Goal: Transaction & Acquisition: Obtain resource

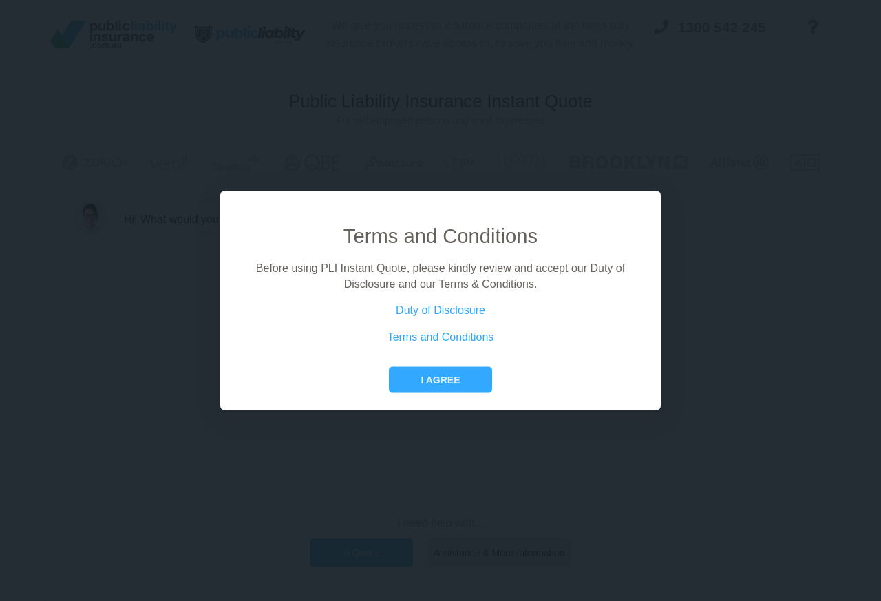
click at [348, 555] on div "Terms and Conditions Before using PLI Instant Quote, please kindly review and a…" at bounding box center [440, 300] width 881 height 601
click at [431, 382] on button "I agree" at bounding box center [440, 380] width 103 height 26
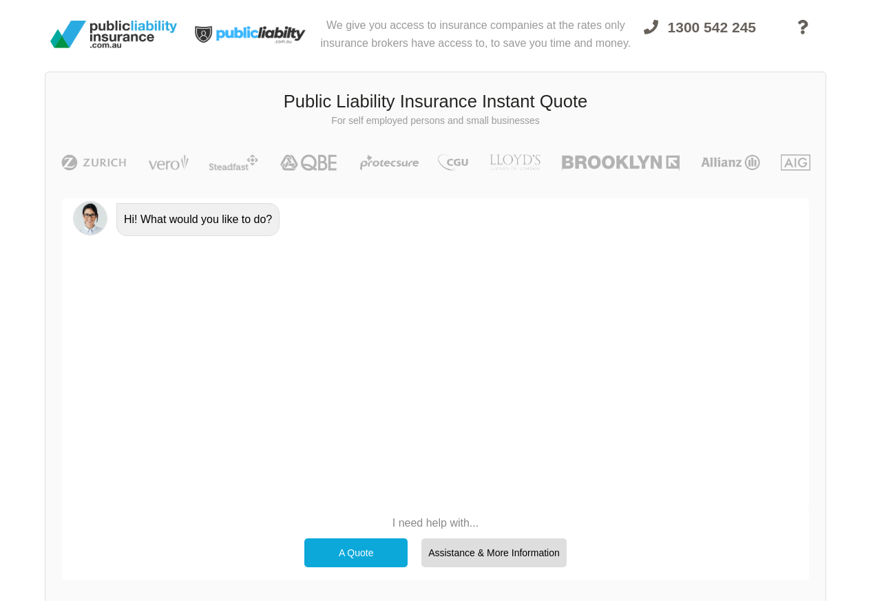
click at [348, 555] on div "A Quote" at bounding box center [355, 552] width 103 height 29
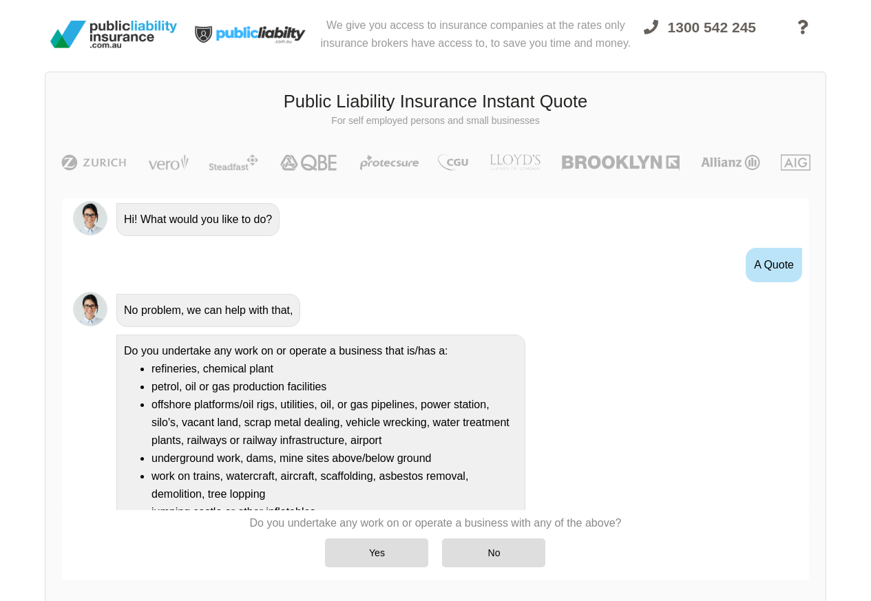
scroll to position [104, 0]
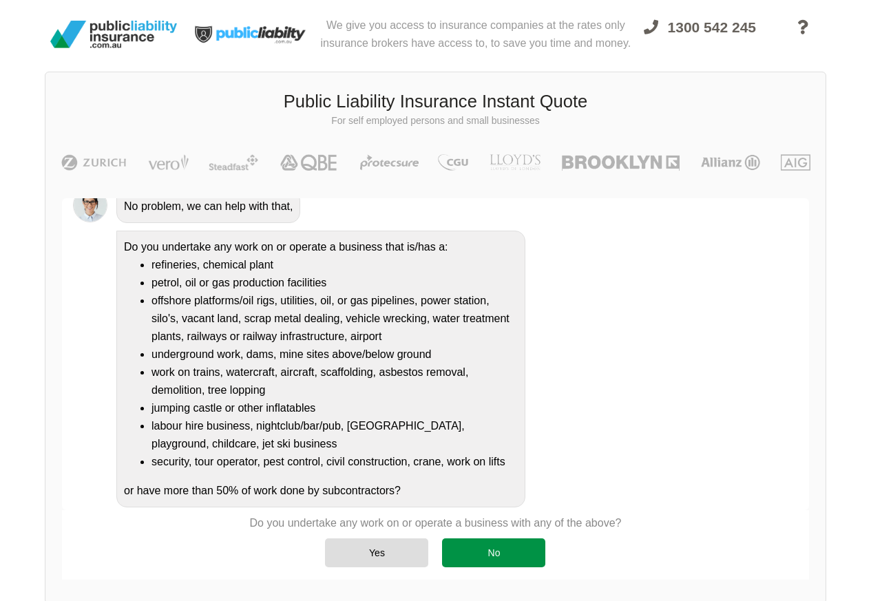
click at [476, 558] on div "No" at bounding box center [493, 552] width 103 height 29
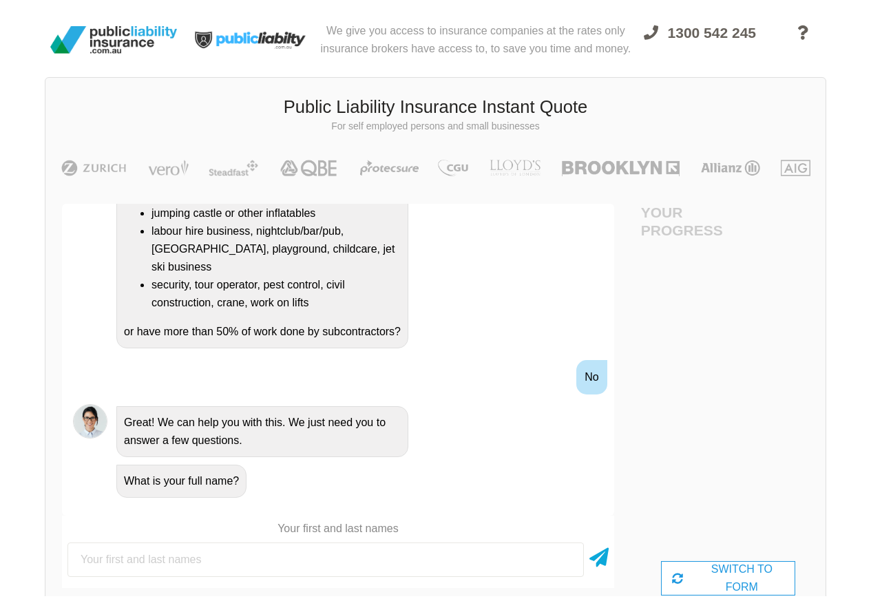
scroll to position [0, 0]
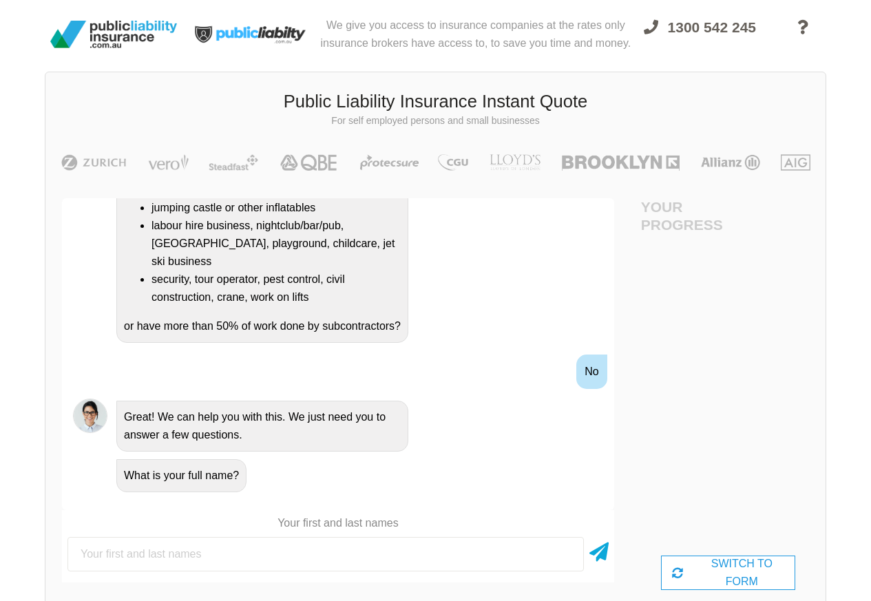
click at [129, 558] on input "text" at bounding box center [325, 554] width 516 height 34
type input "Test Ombrello"
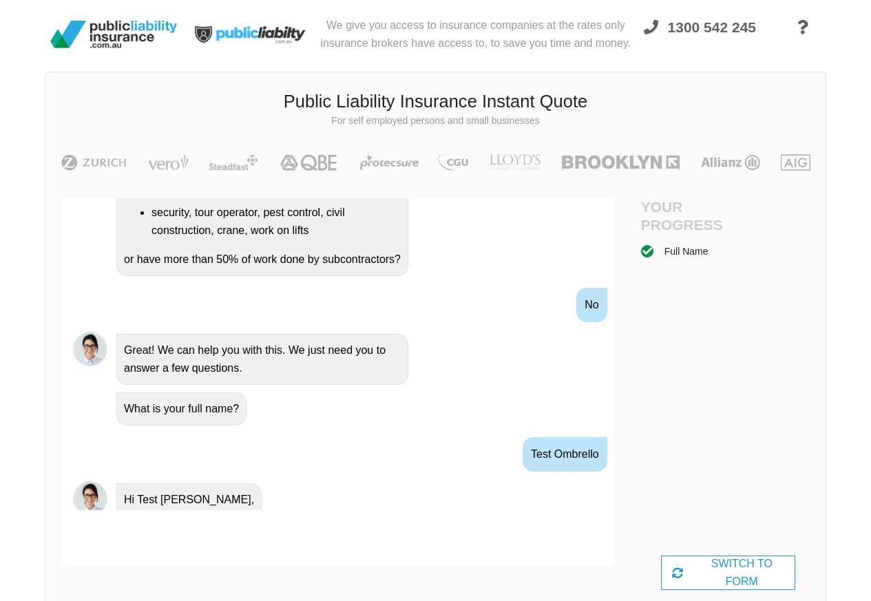
scroll to position [532, 0]
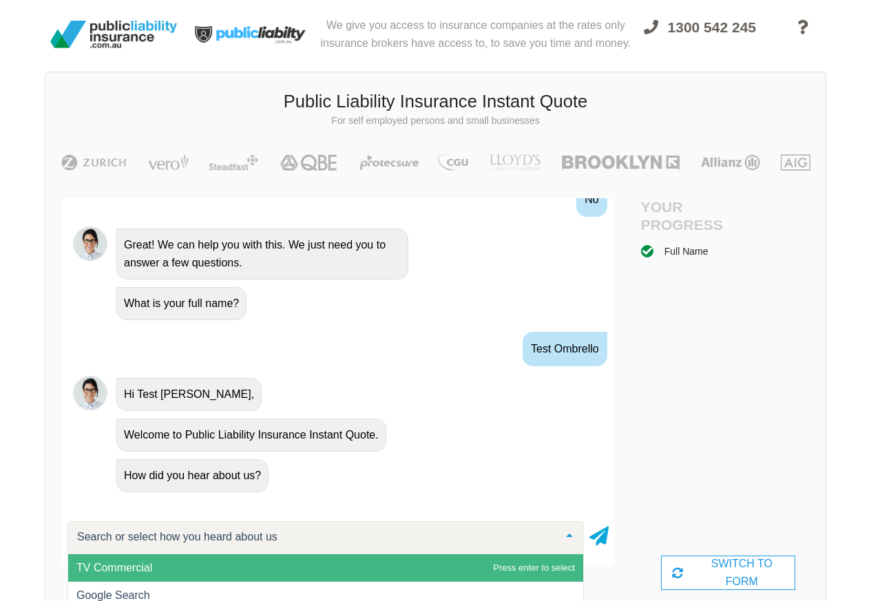
click at [102, 570] on span "TV Commercial" at bounding box center [114, 568] width 76 height 12
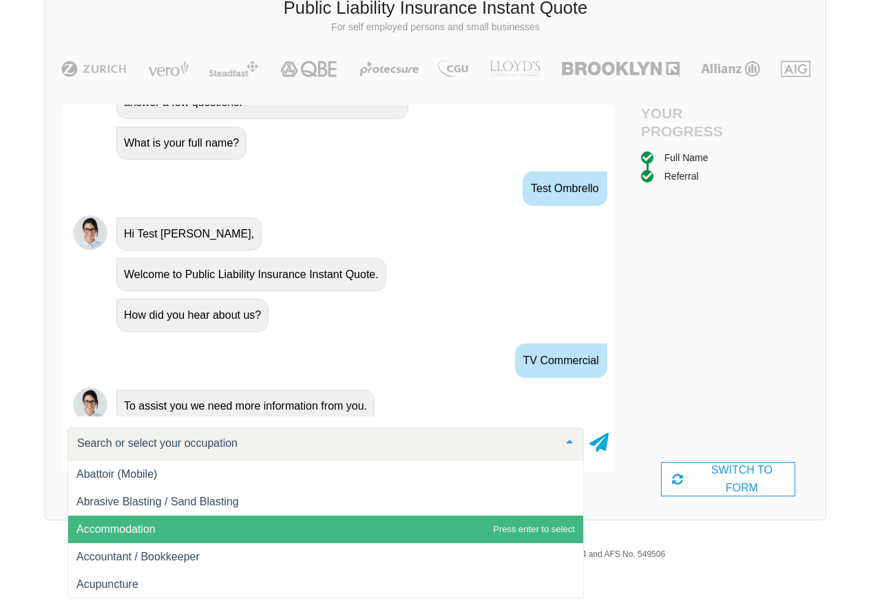
scroll to position [664, 0]
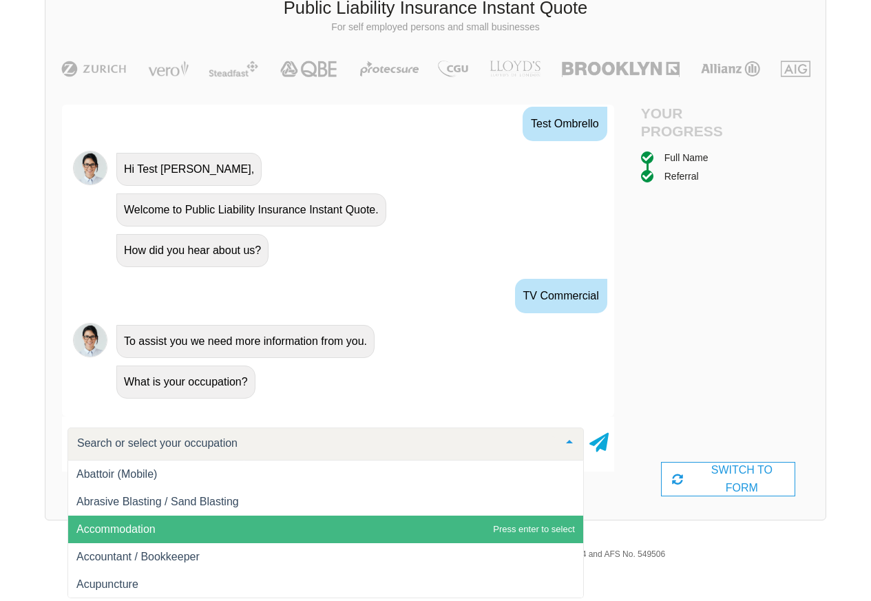
click at [114, 444] on input "text" at bounding box center [315, 443] width 482 height 14
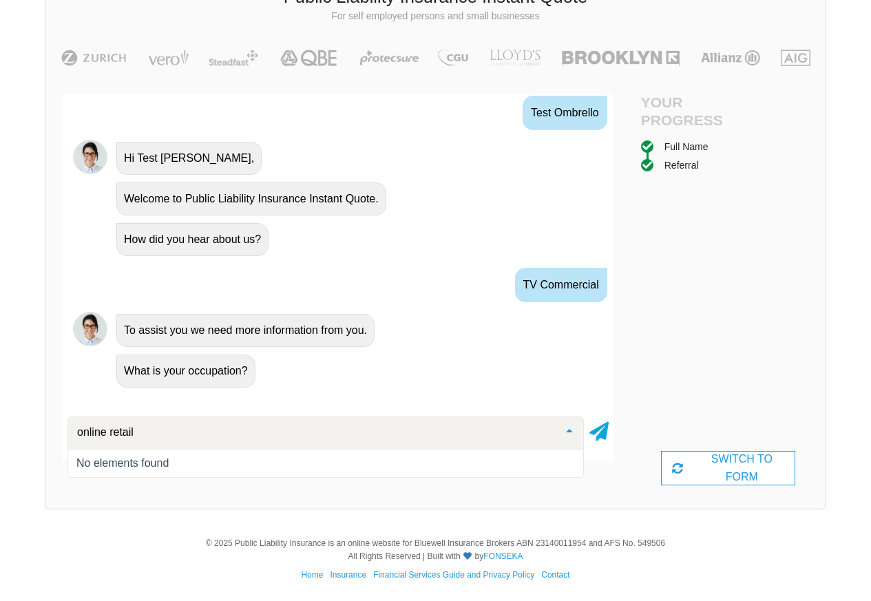
scroll to position [0, 0]
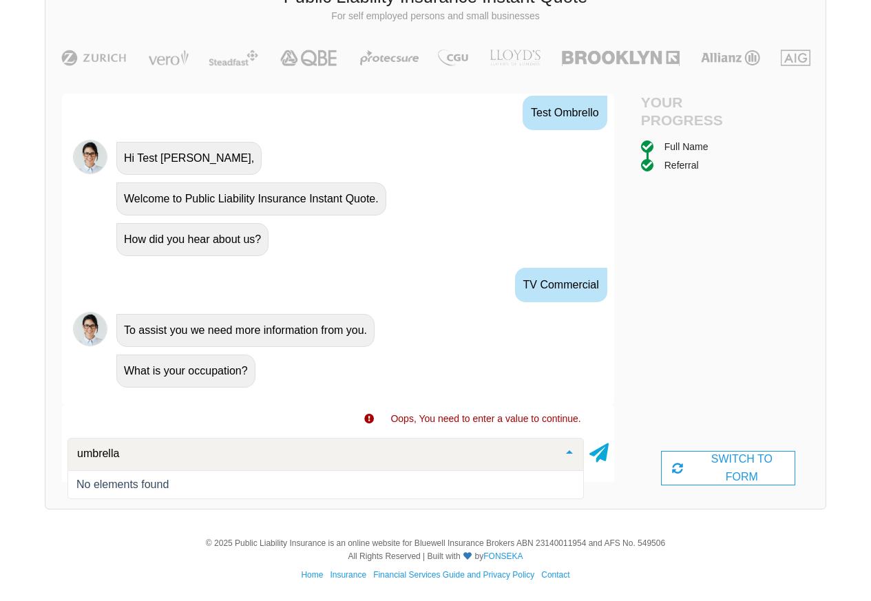
type input "sport"
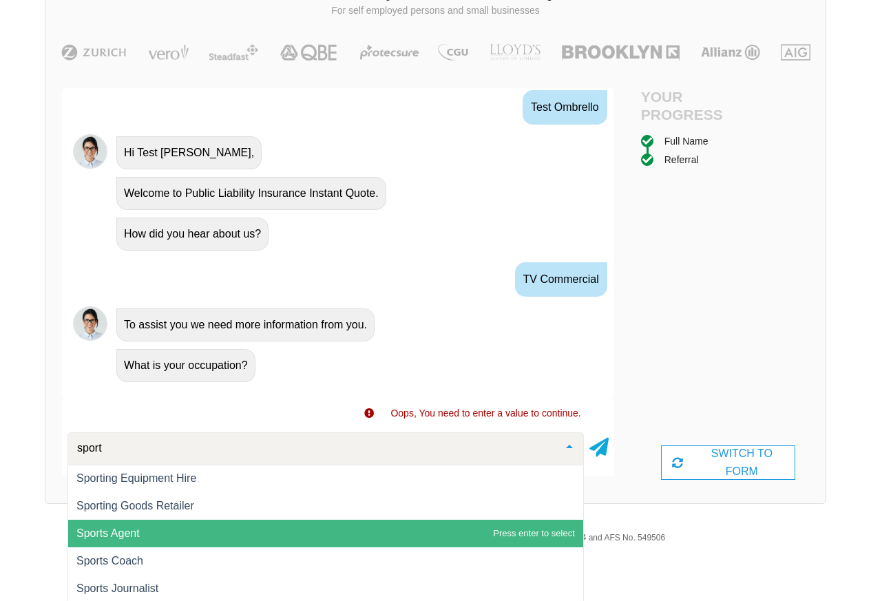
scroll to position [112, 0]
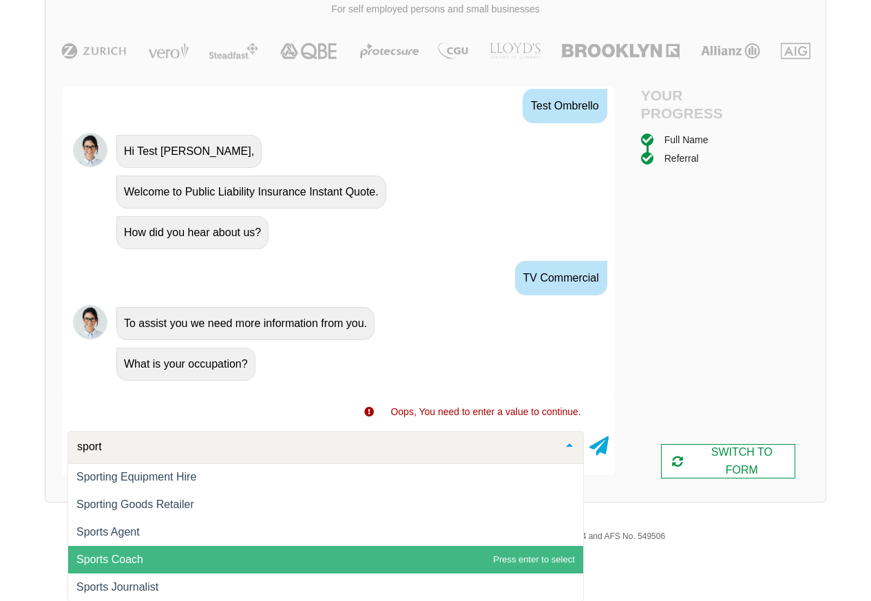
click at [717, 467] on div "SWITCH TO FORM" at bounding box center [728, 461] width 134 height 34
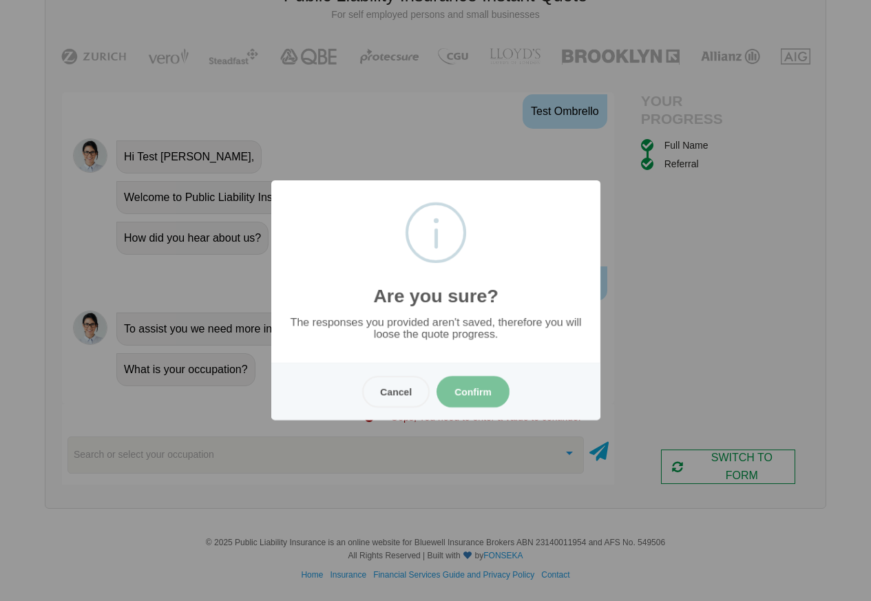
scroll to position [105, 0]
click at [472, 392] on button "Confirm" at bounding box center [472, 392] width 73 height 32
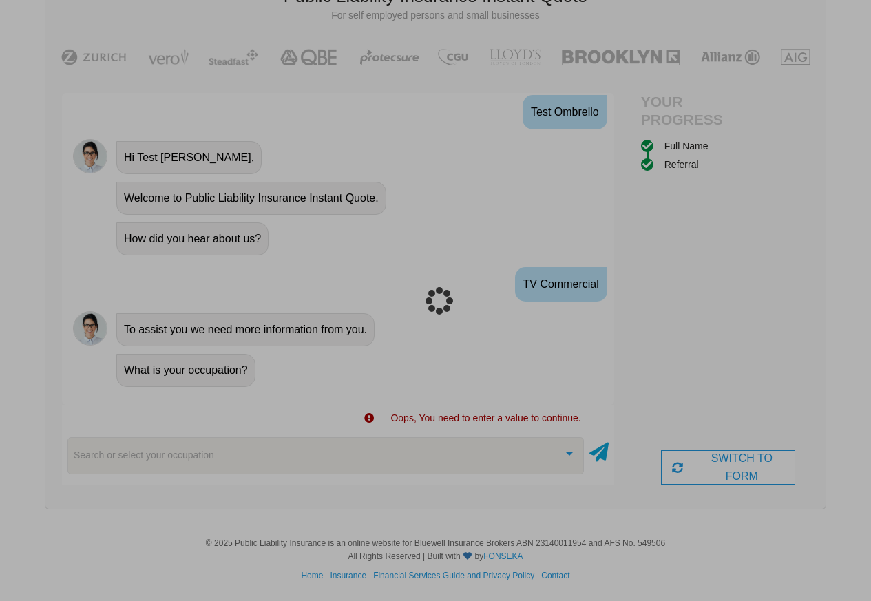
scroll to position [34, 0]
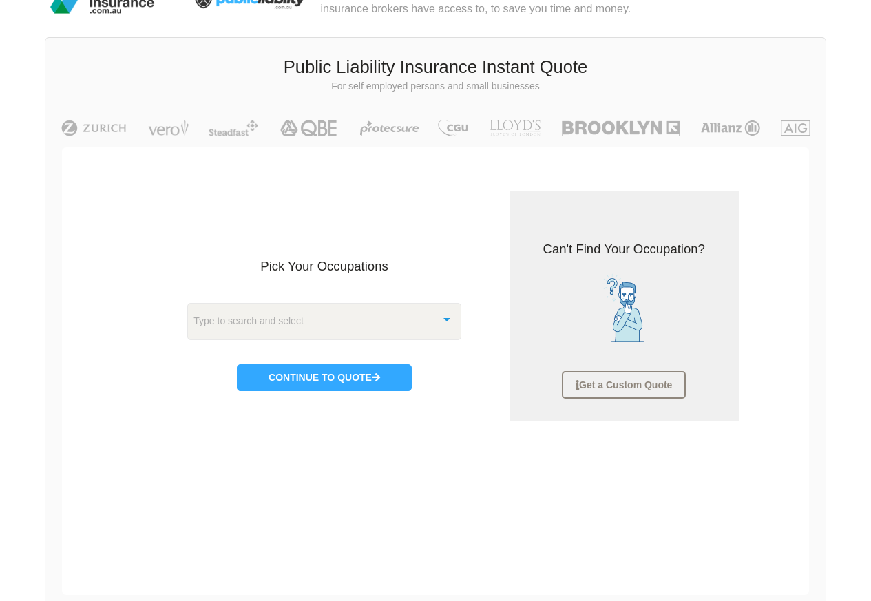
paste input "retail"
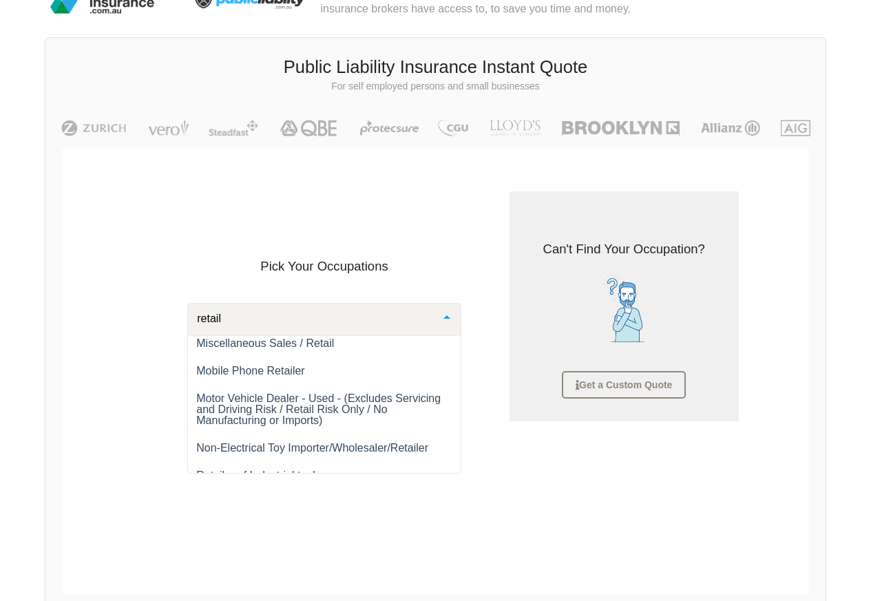
scroll to position [490, 0]
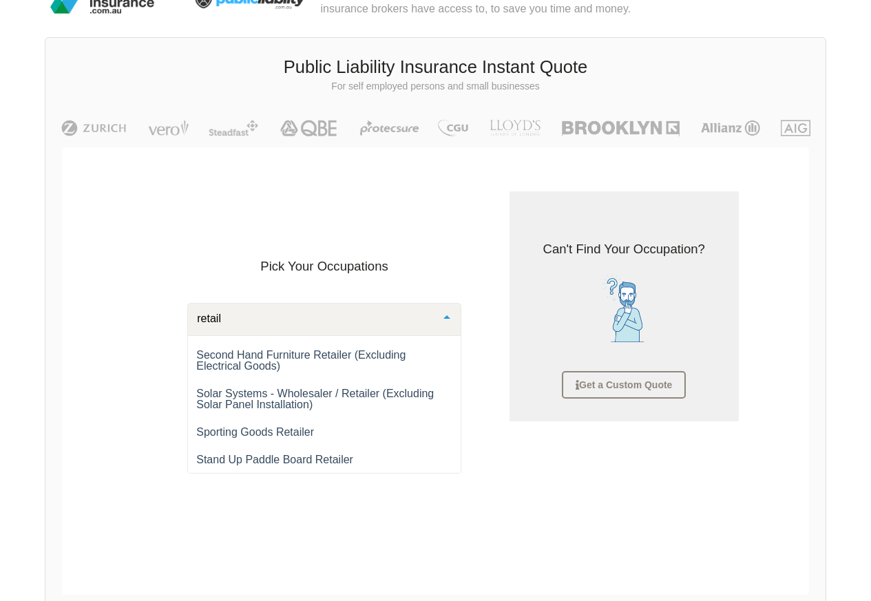
click at [200, 319] on input "retail" at bounding box center [313, 319] width 240 height 14
paste input "accessory"
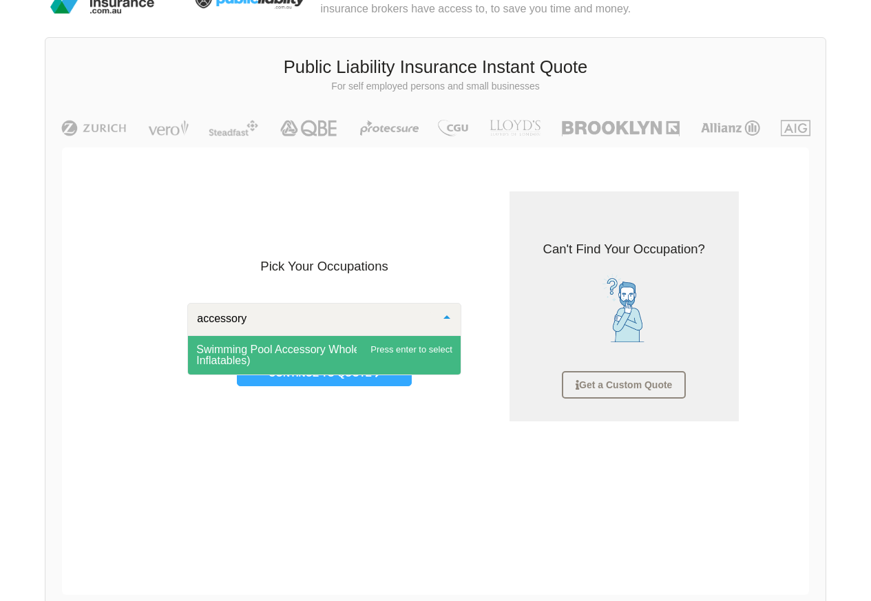
paste input "other"
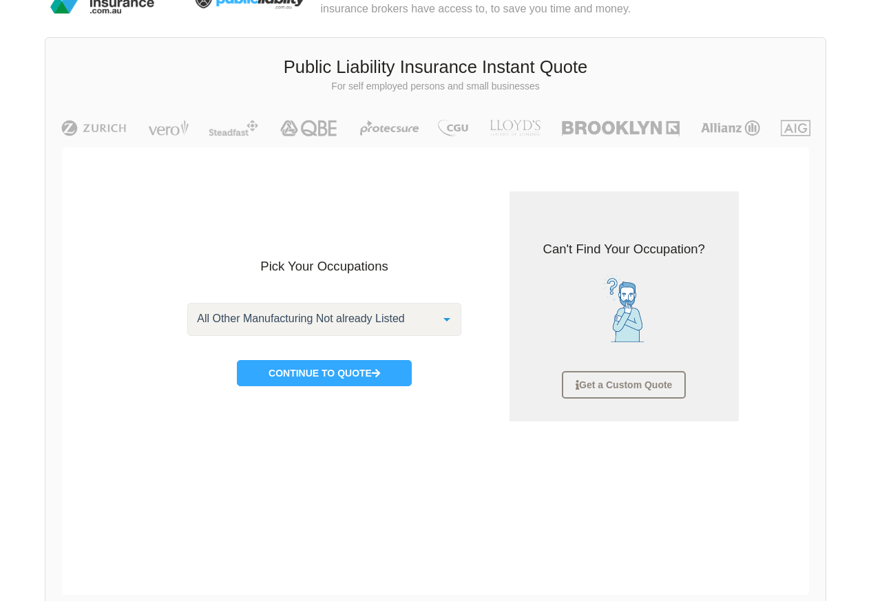
click at [442, 319] on div at bounding box center [447, 319] width 28 height 30
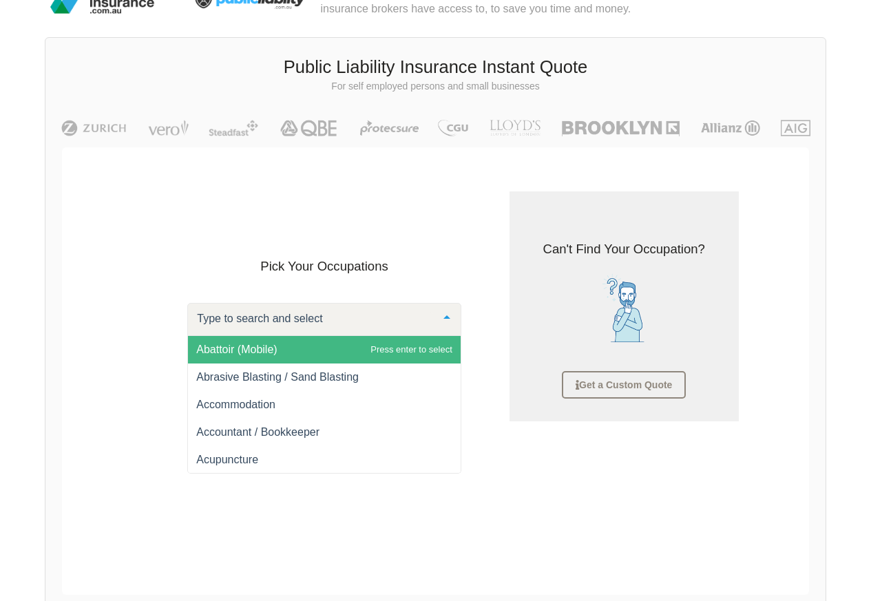
paste input "gift"
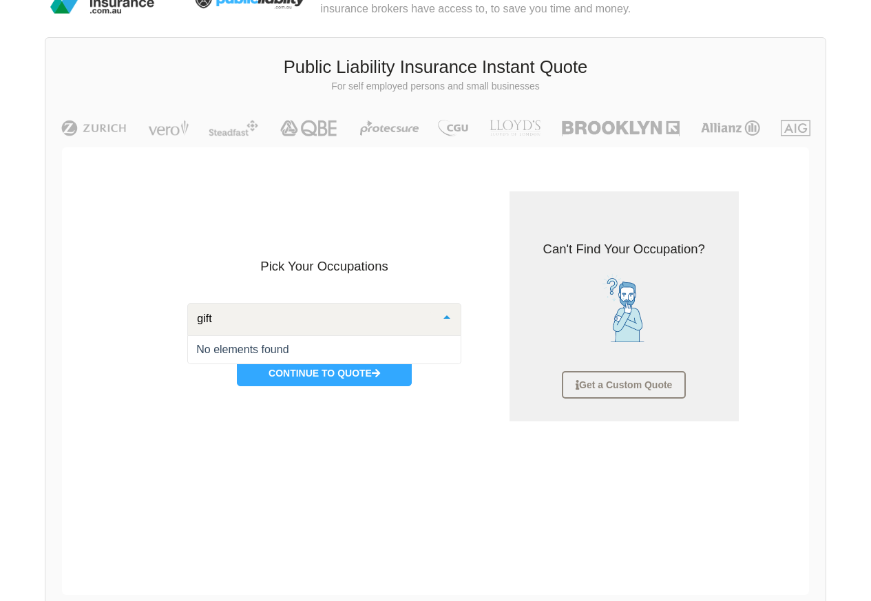
paste input "clothing"
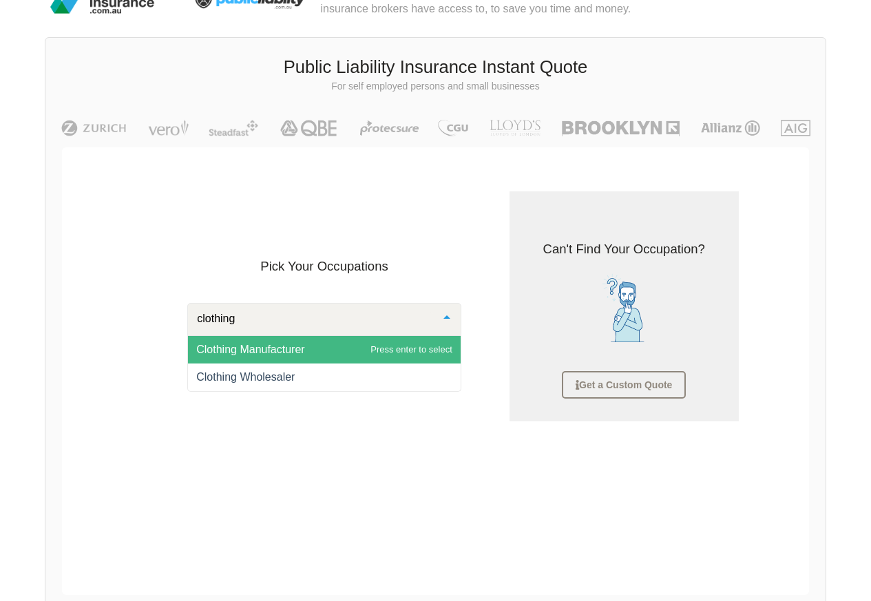
paste input "home"
paste input "sporting"
paste input "sporting goods retailer"
type input "sporting goods retailer"
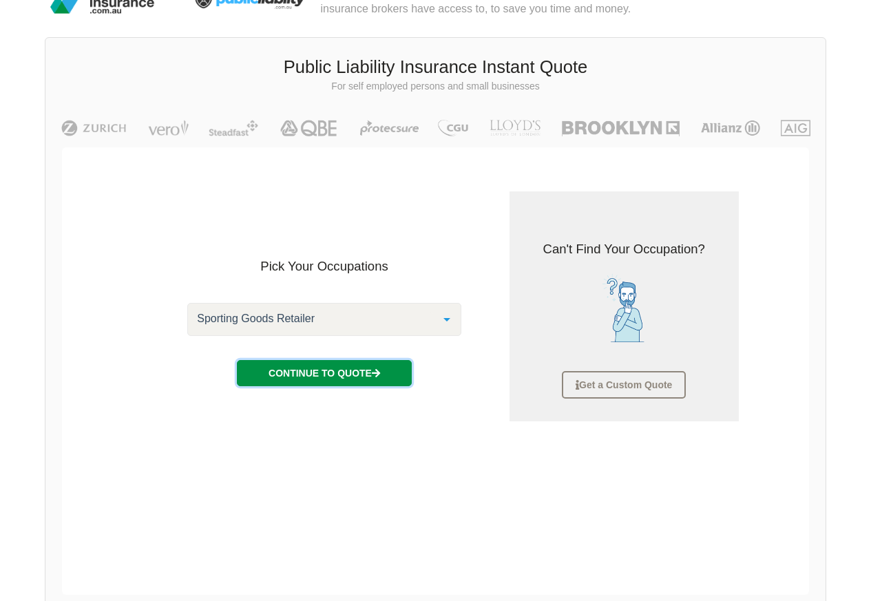
click at [328, 376] on button "Continue to Quote" at bounding box center [324, 373] width 175 height 26
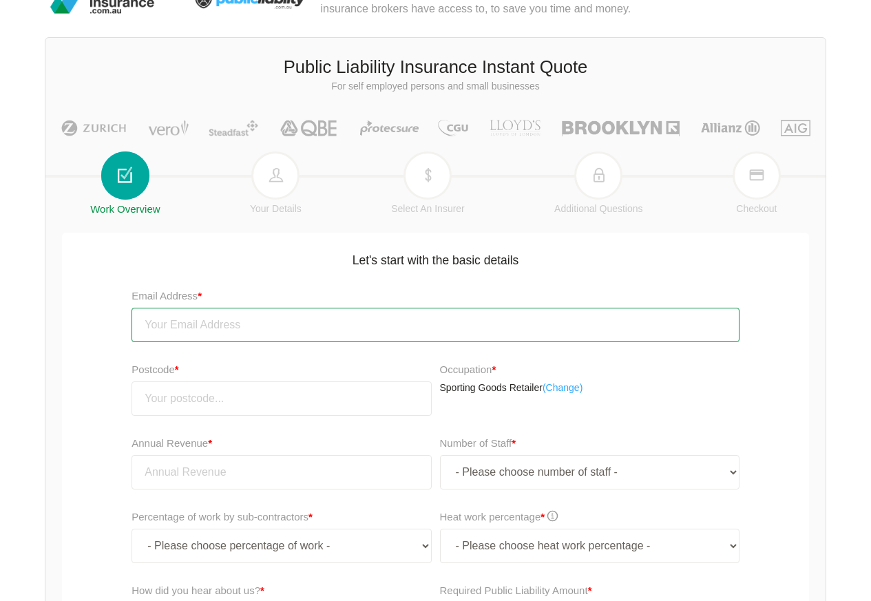
click at [190, 324] on input "email" at bounding box center [435, 325] width 608 height 34
paste input "[EMAIL_ADDRESS][DOMAIN_NAME]"
type input "[EMAIL_ADDRESS][DOMAIN_NAME]"
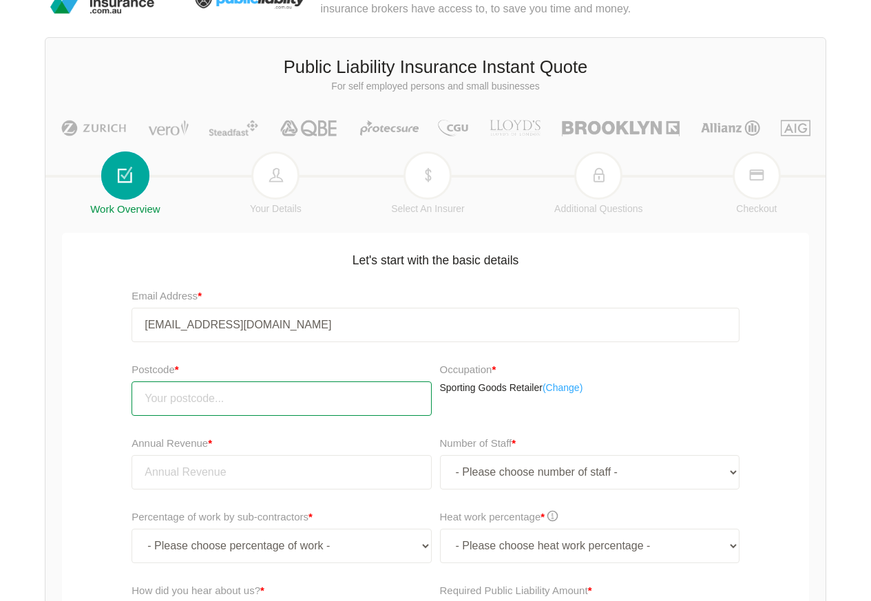
click at [184, 399] on input "number" at bounding box center [280, 398] width 299 height 34
paste input "5000"
type input "5000"
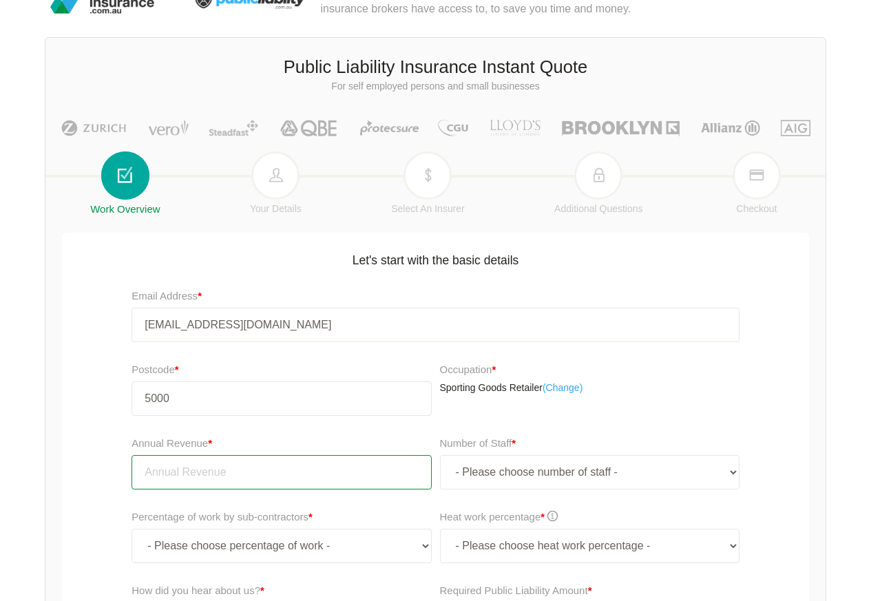
click at [227, 474] on input "tel" at bounding box center [280, 472] width 299 height 34
paste input "50000"
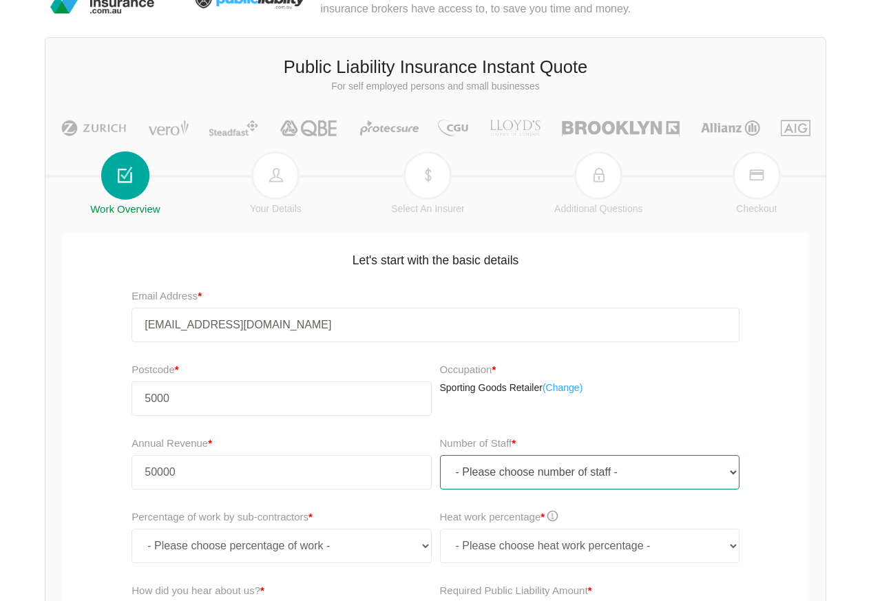
click at [569, 474] on select "- Please choose number of staff - 1 2 3 4 5 6 7 8 9 10 11+" at bounding box center [589, 472] width 299 height 34
type input "50,000.00"
click at [622, 474] on select "- Please choose number of staff - 1 2 3 4 5 6 7 8 9 10 11+" at bounding box center [589, 472] width 299 height 34
select select "1"
click at [440, 455] on select "- Please choose number of staff - 1 2 3 4 5 6 7 8 9 10 11+" at bounding box center [589, 472] width 299 height 34
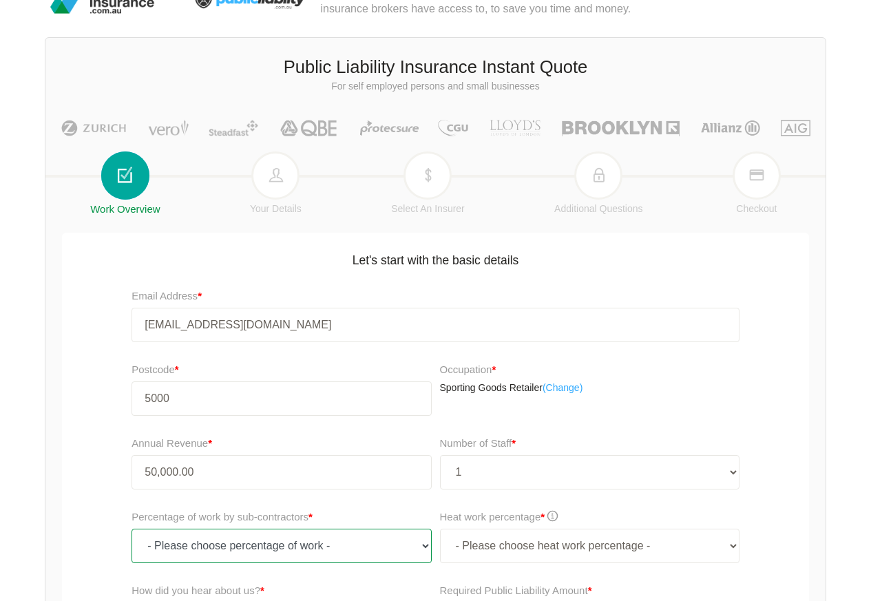
click at [403, 547] on select "- Please choose percentage of work - 0% 0 to 9.99% 10% to 19.99% 20% to 29.99% …" at bounding box center [280, 546] width 299 height 34
select select "0"
click at [131, 529] on select "- Please choose percentage of work - 0% 0 to 9.99% 10% to 19.99% 20% to 29.99% …" at bounding box center [280, 546] width 299 height 34
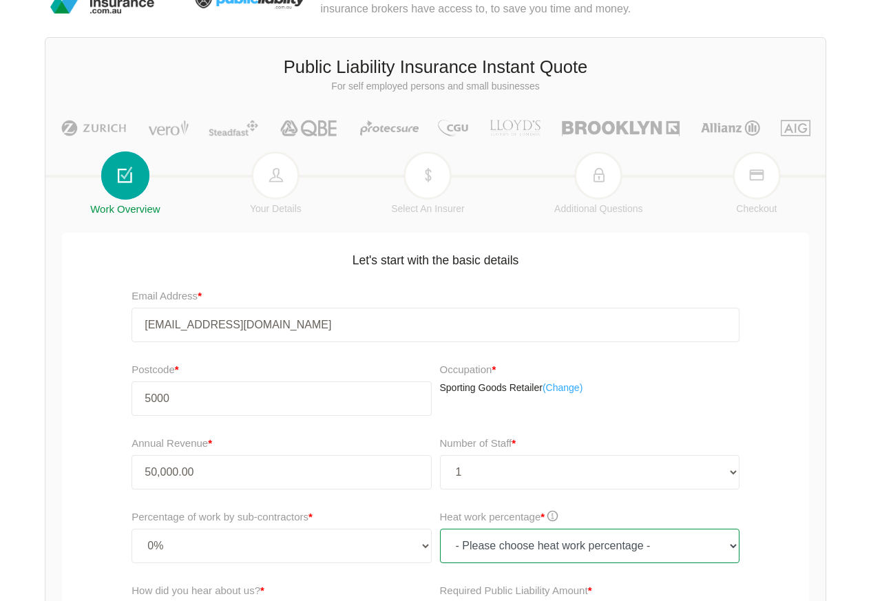
click at [569, 549] on select "- Please choose heat work percentage - 0% 0 to 5% Above 5%" at bounding box center [589, 546] width 299 height 34
select select "0"
click at [440, 529] on select "- Please choose heat work percentage - 0% 0 to 5% Above 5%" at bounding box center [589, 546] width 299 height 34
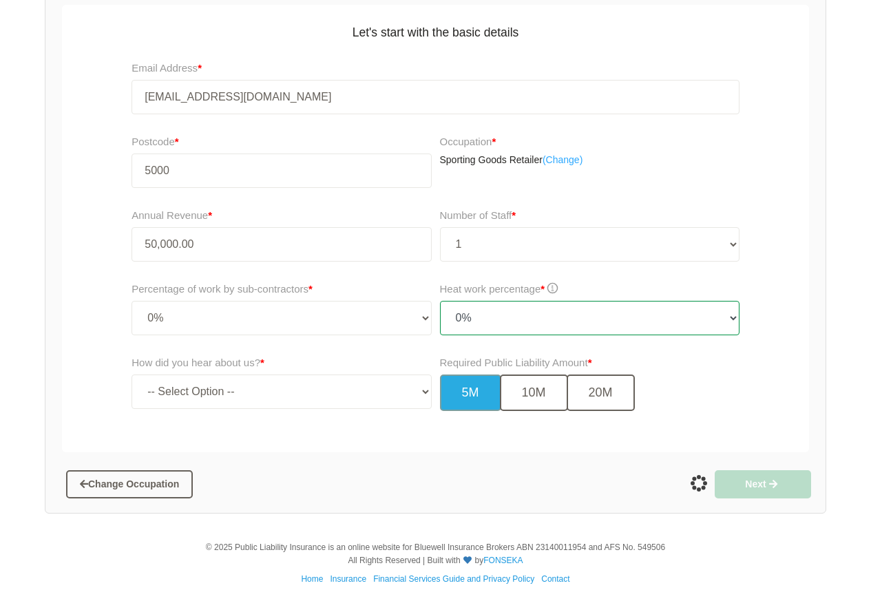
scroll to position [265, 0]
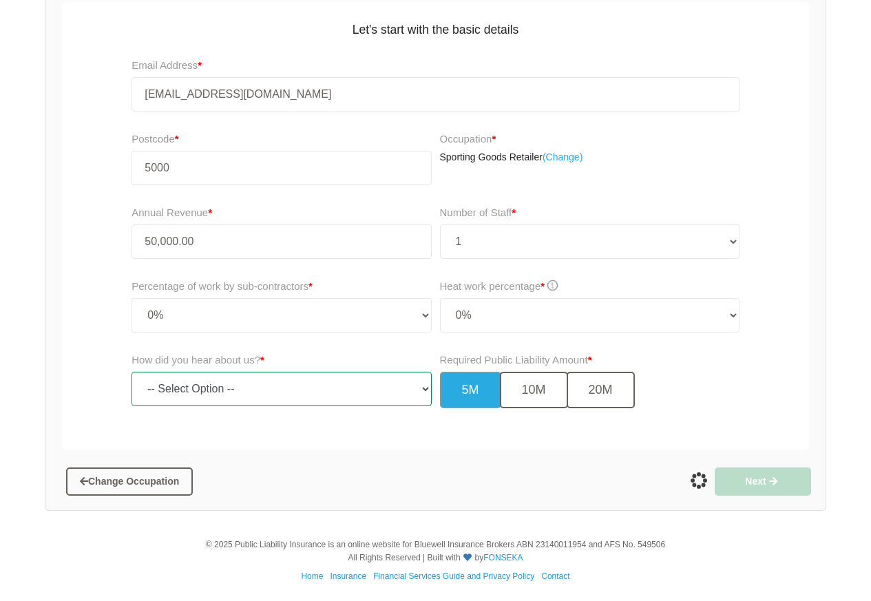
click at [154, 389] on select "-- Select Option -- TV Commercial Google Search Bing Search Referred by Someone…" at bounding box center [280, 389] width 299 height 34
select select "google"
click at [131, 372] on select "-- Select Option -- TV Commercial Google Search Bing Search Referred by Someone…" at bounding box center [280, 389] width 299 height 34
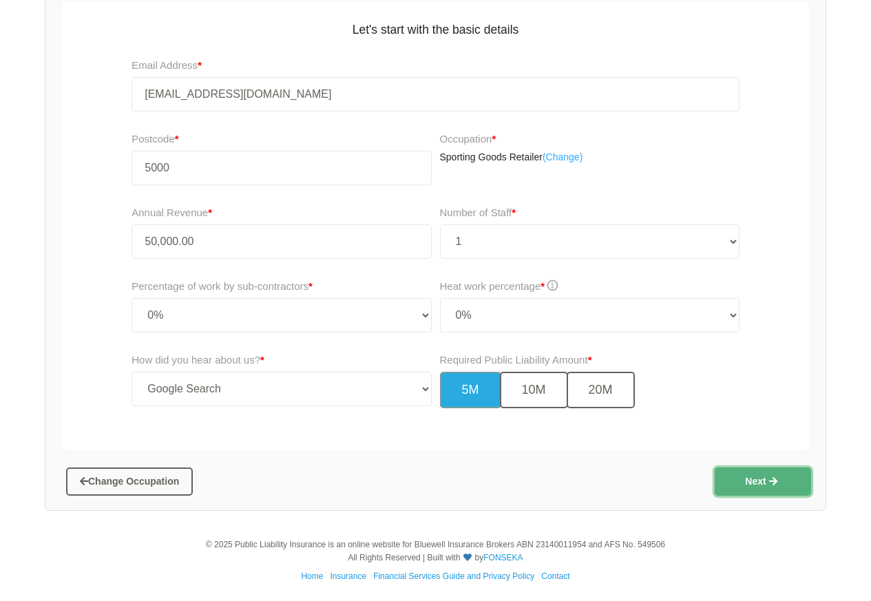
click at [765, 485] on button "Next" at bounding box center [763, 481] width 96 height 28
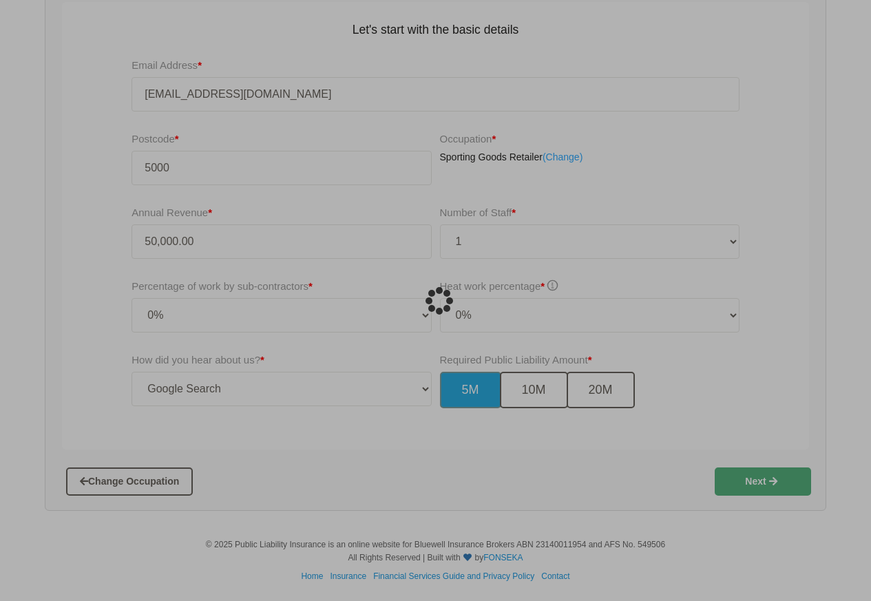
scroll to position [34, 0]
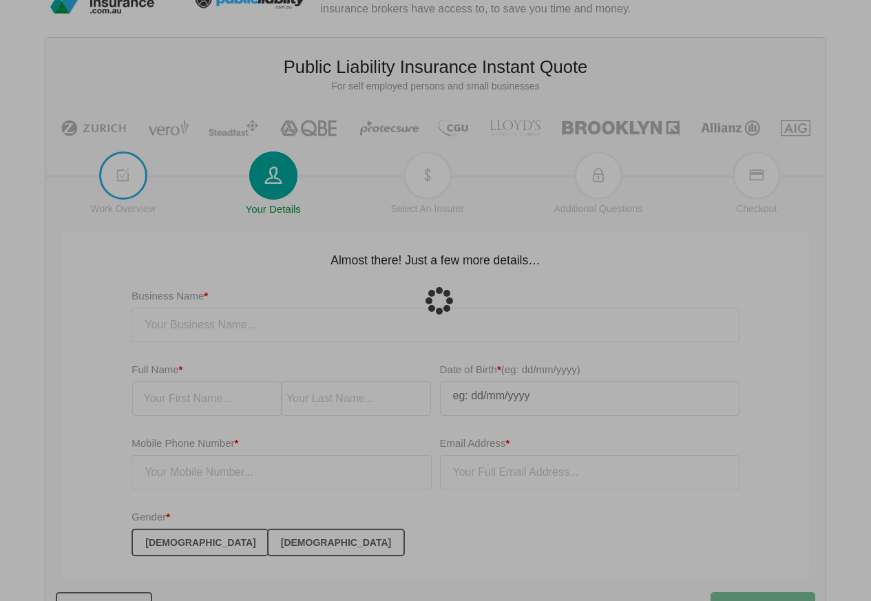
type input "[EMAIL_ADDRESS][DOMAIN_NAME]"
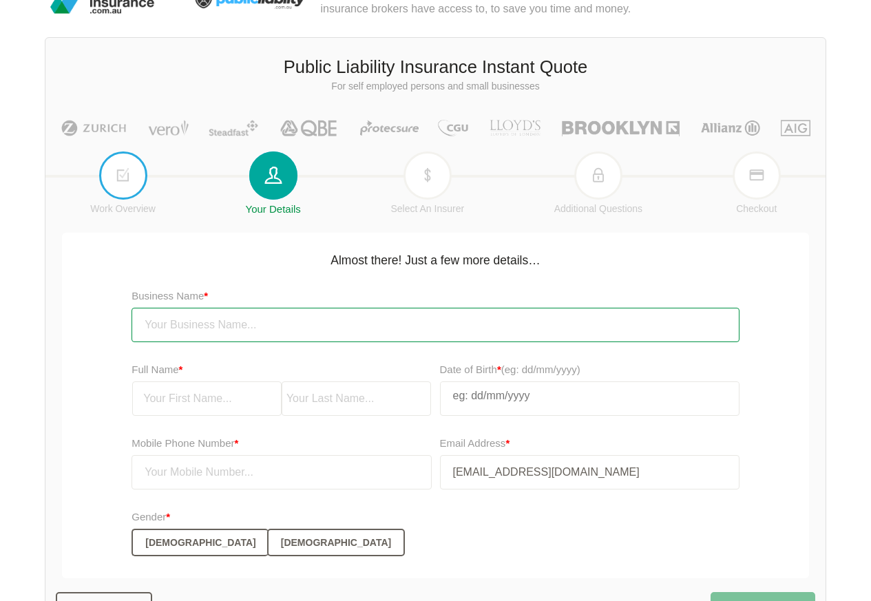
click at [224, 324] on input "text" at bounding box center [435, 325] width 608 height 34
paste input "Ombrello"
type input "Ombrello"
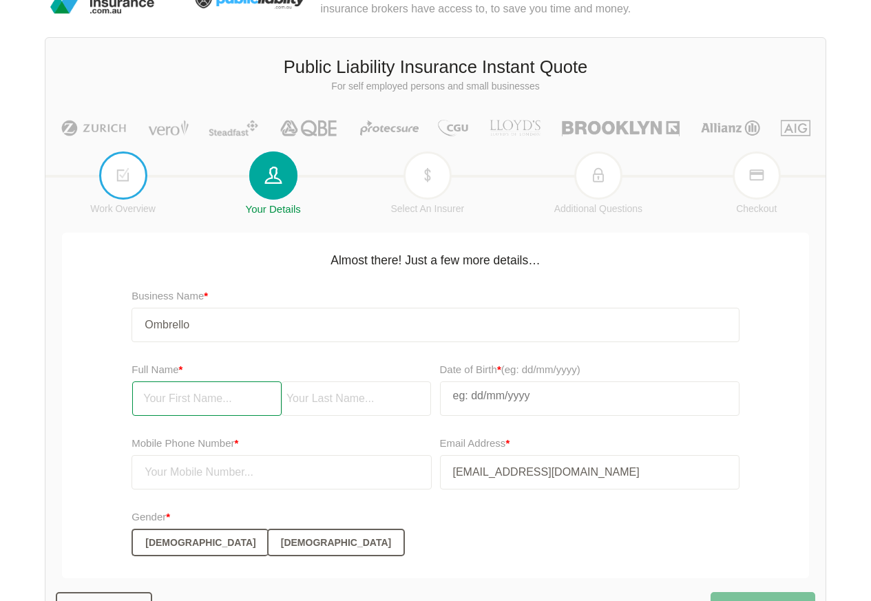
click at [195, 397] on input "text" at bounding box center [206, 398] width 149 height 34
paste input "Test"
type input "Test"
click at [345, 397] on input "text" at bounding box center [356, 398] width 149 height 34
paste input "Ombrello"
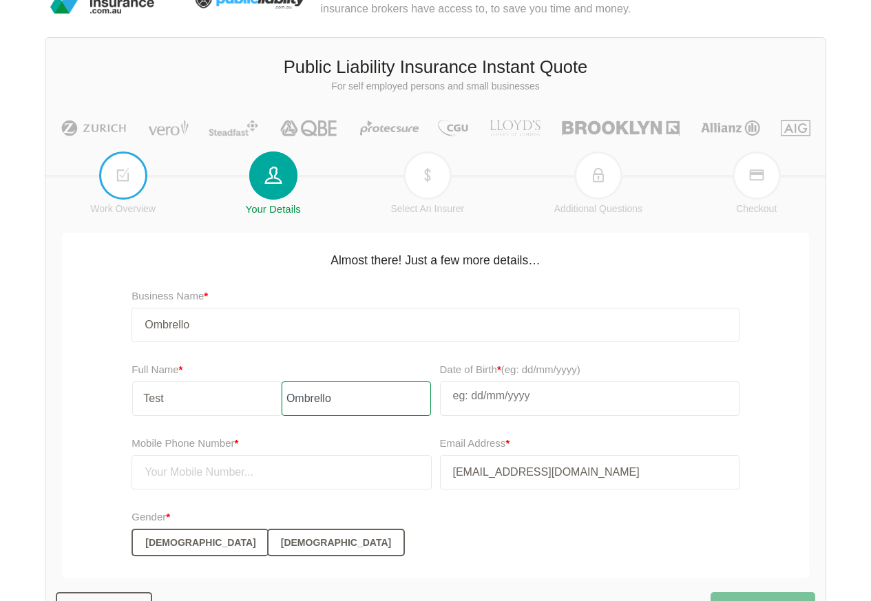
type input "Ombrello"
click at [507, 398] on input "text" at bounding box center [590, 396] width 298 height 28
select select "7"
select select "2007"
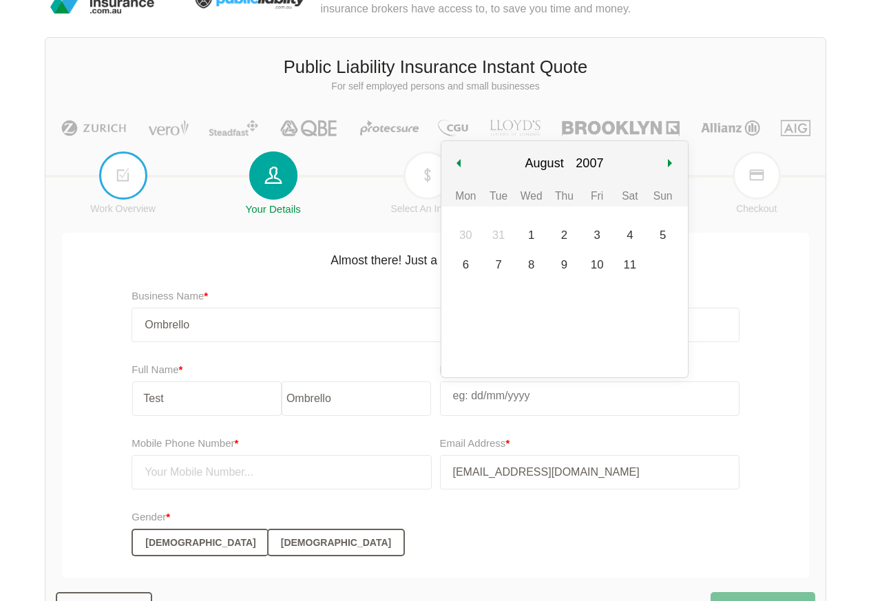
paste input "[DATE]"
type input "[DATE]"
select select "0"
select select "1990"
type input "[DATE]"
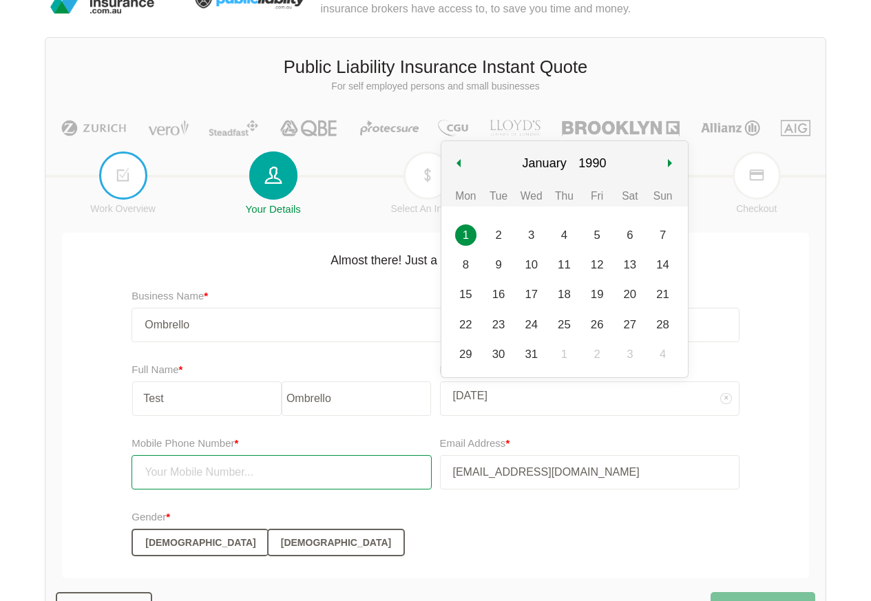
click at [172, 472] on input "text" at bounding box center [280, 472] width 299 height 34
paste input "0412345678"
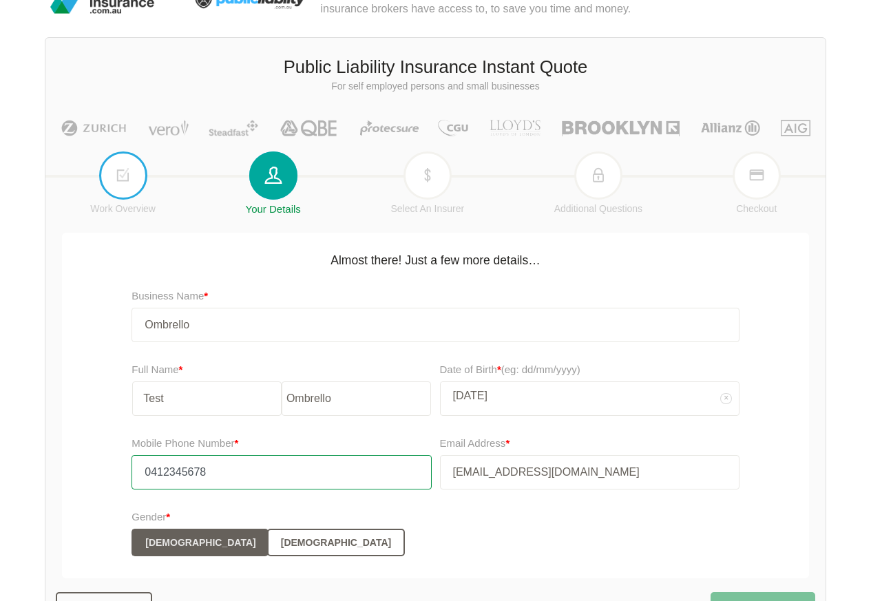
type input "0412345678"
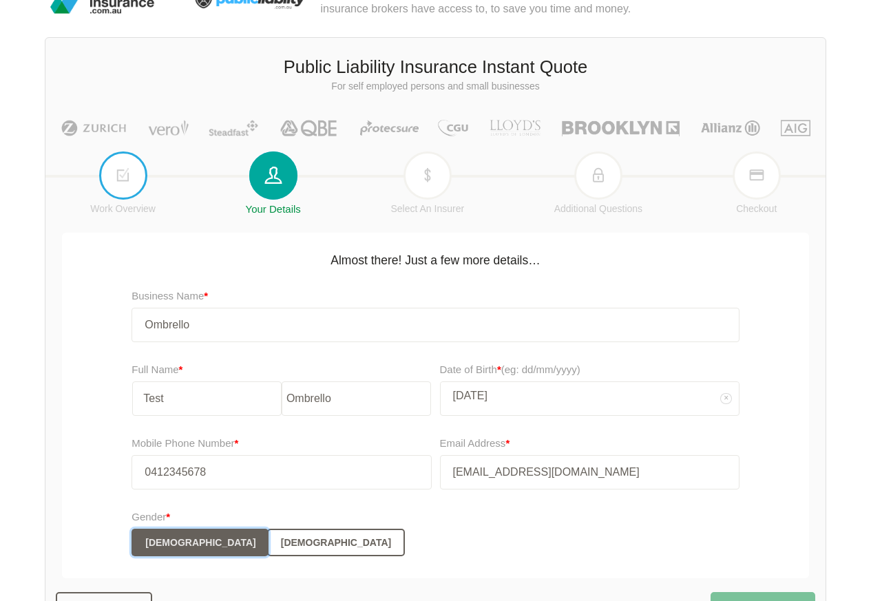
click at [142, 547] on button "[DEMOGRAPHIC_DATA]" at bounding box center [199, 543] width 136 height 28
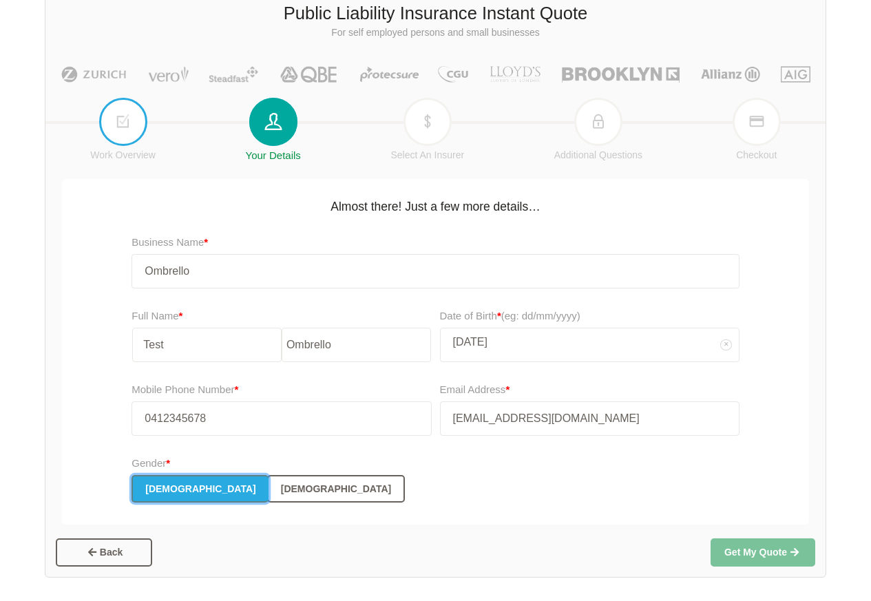
scroll to position [154, 0]
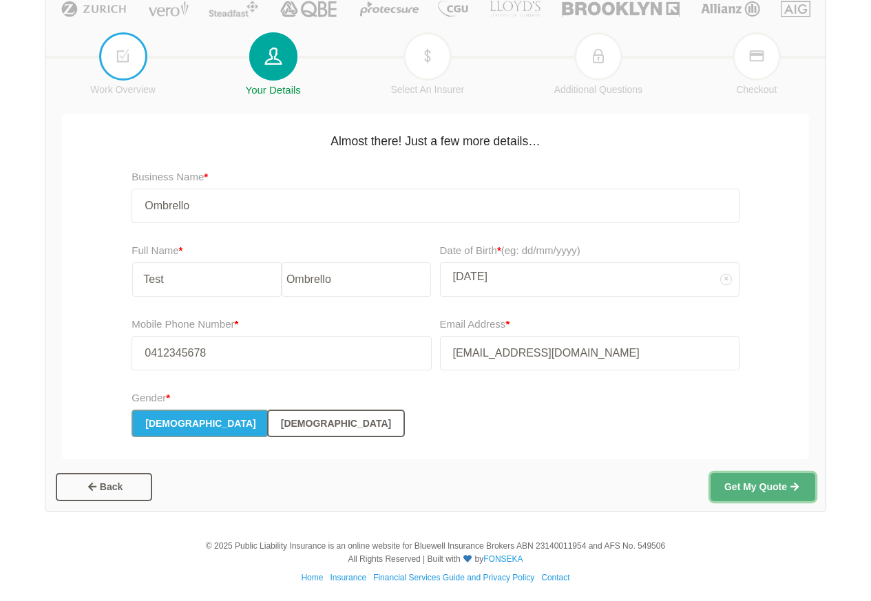
click at [765, 485] on button "Get My Quote" at bounding box center [762, 487] width 105 height 28
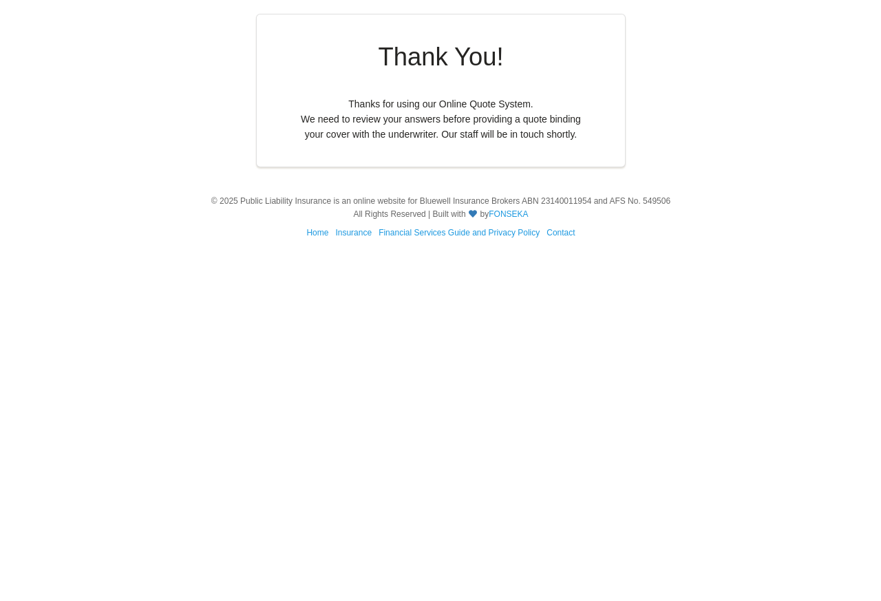
scroll to position [0, 0]
